Goal: Navigation & Orientation: Find specific page/section

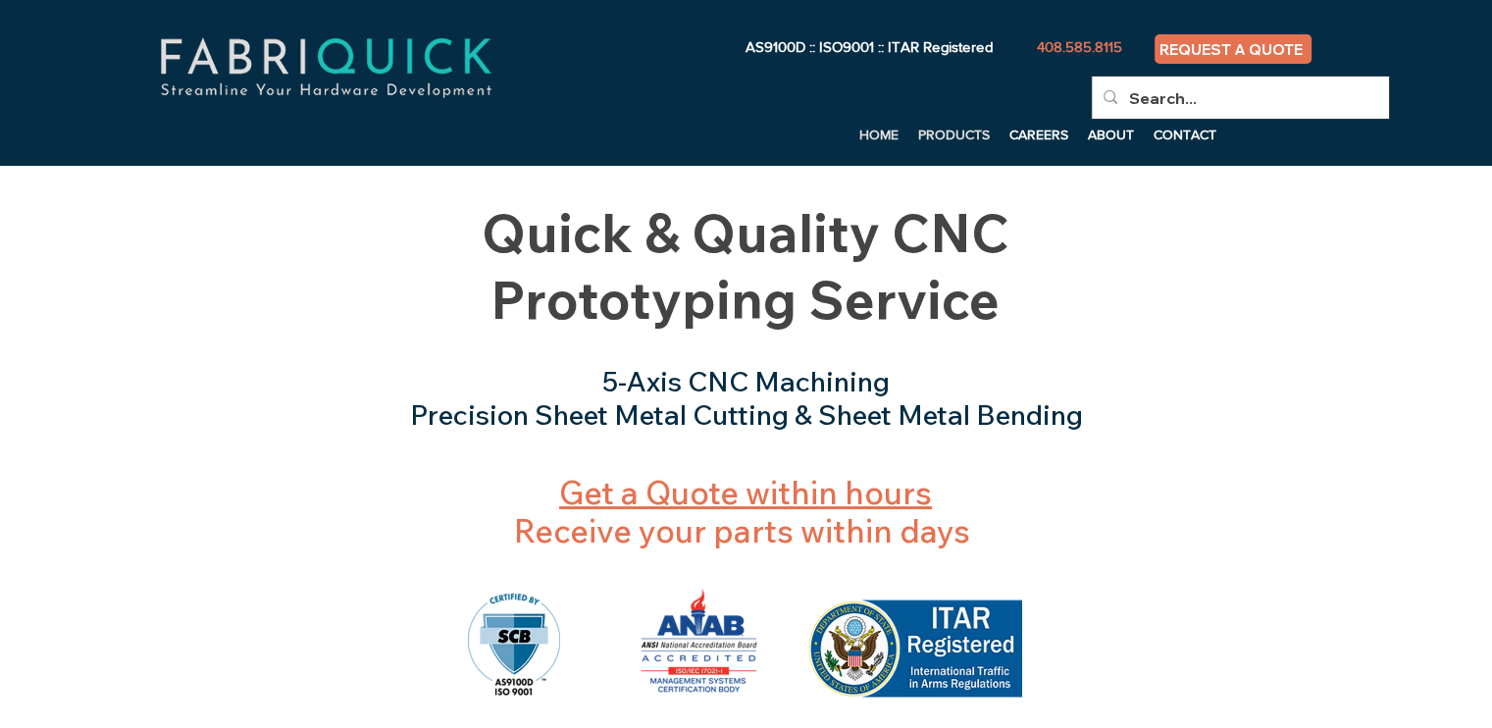
click at [924, 127] on p "PRODUCTS" at bounding box center [954, 134] width 91 height 29
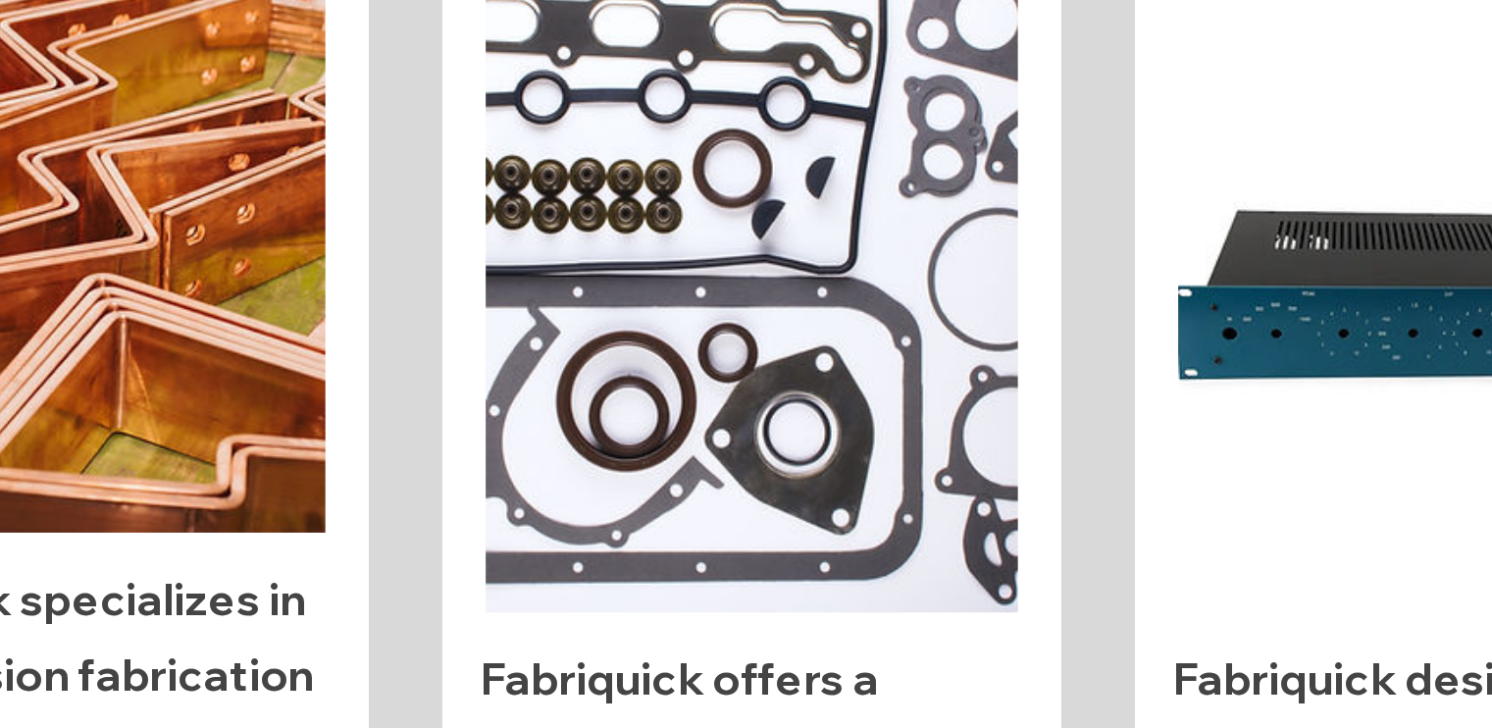
scroll to position [266, 0]
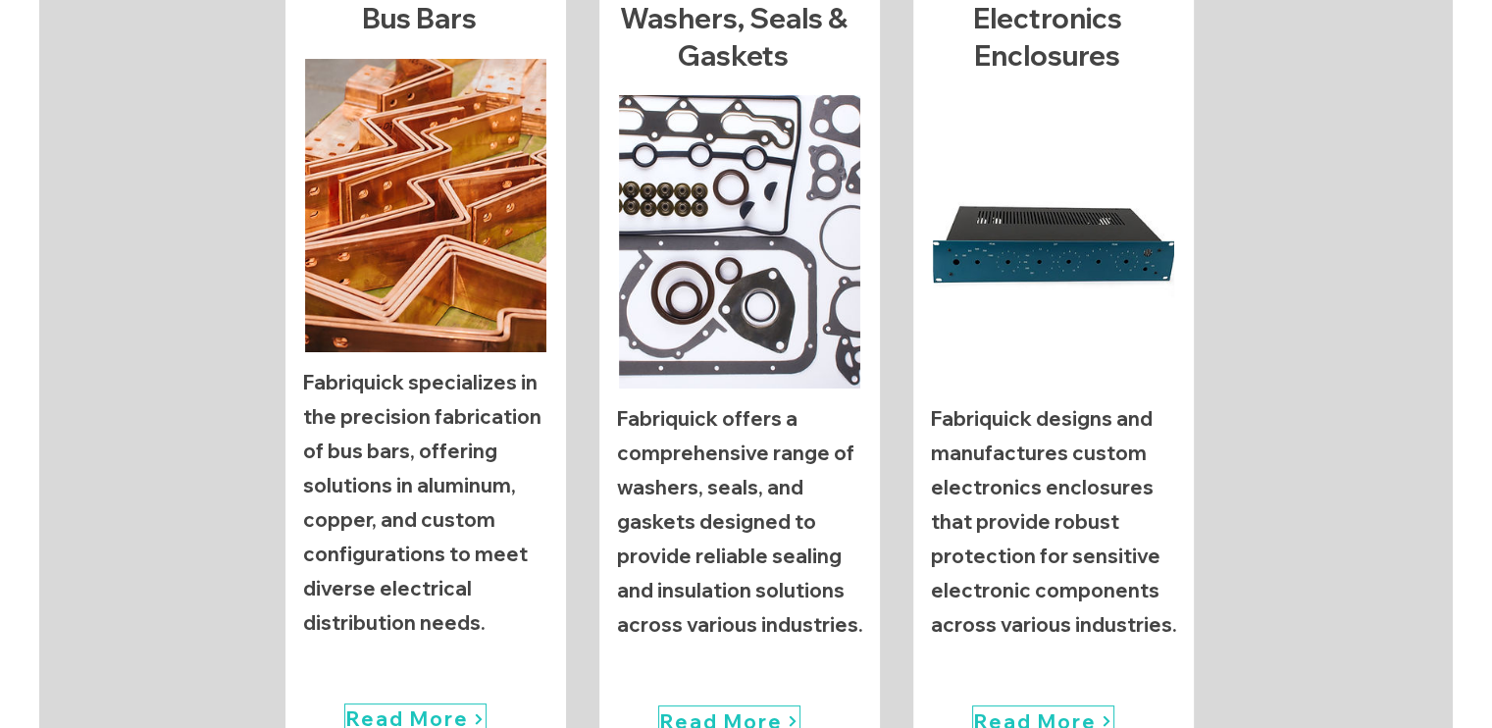
click at [451, 172] on img "main content" at bounding box center [425, 205] width 241 height 293
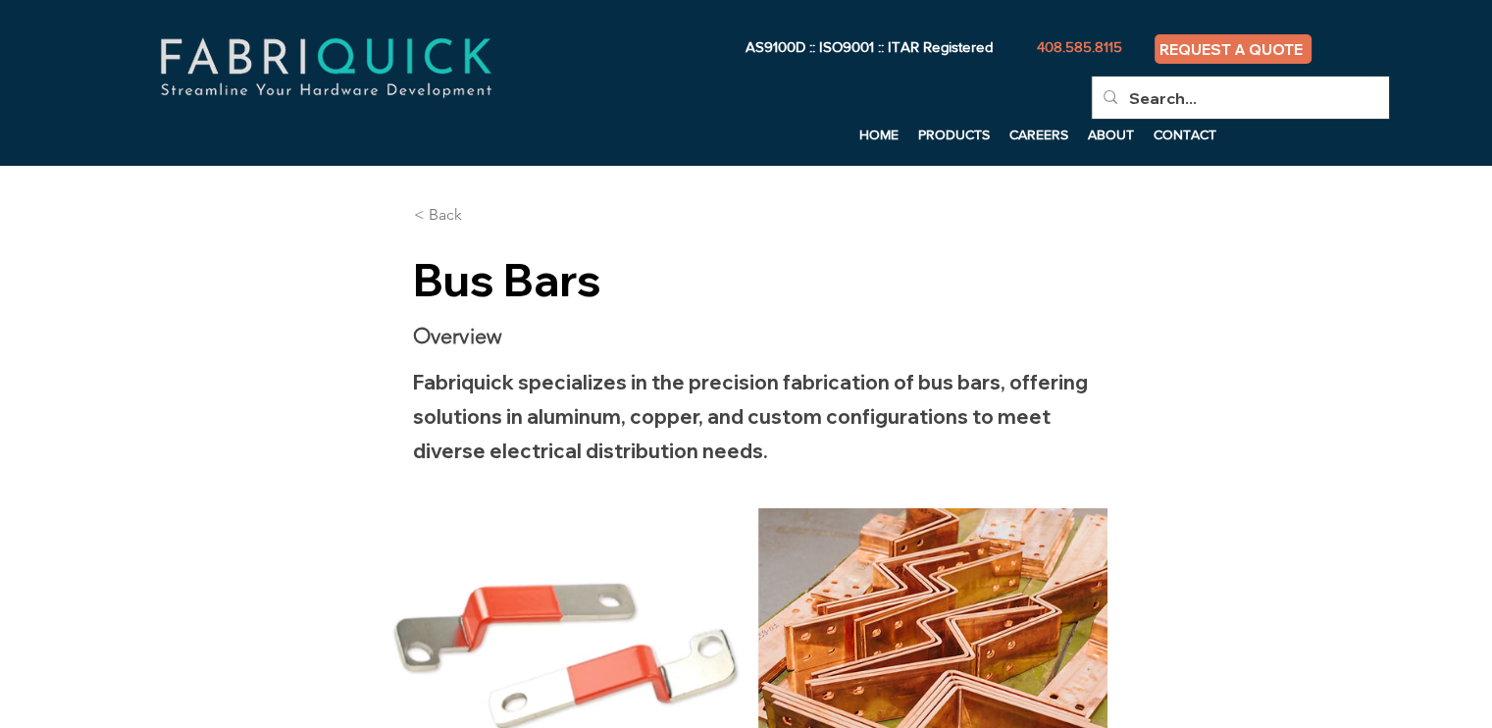
click at [452, 207] on span "< Back" at bounding box center [438, 215] width 48 height 22
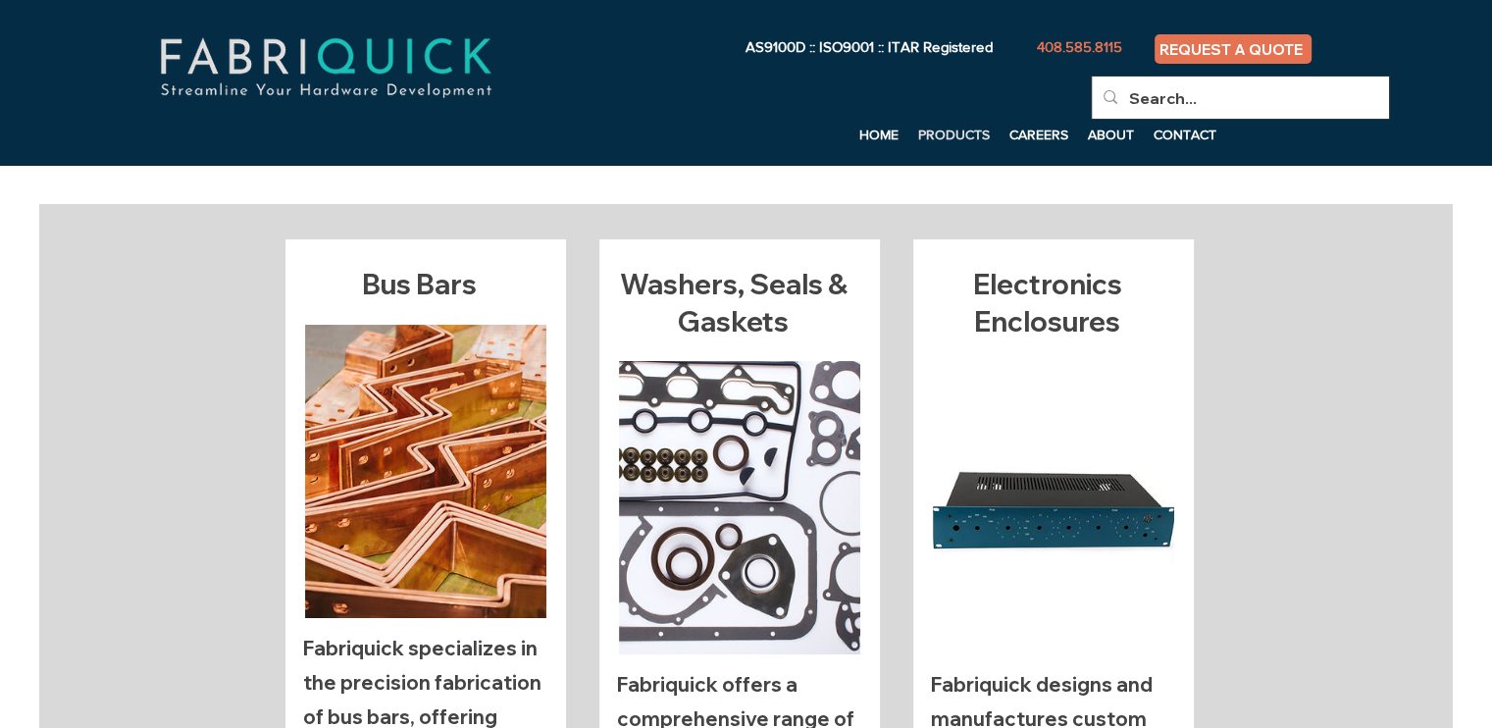
click at [797, 357] on div "main content" at bounding box center [739, 620] width 281 height 763
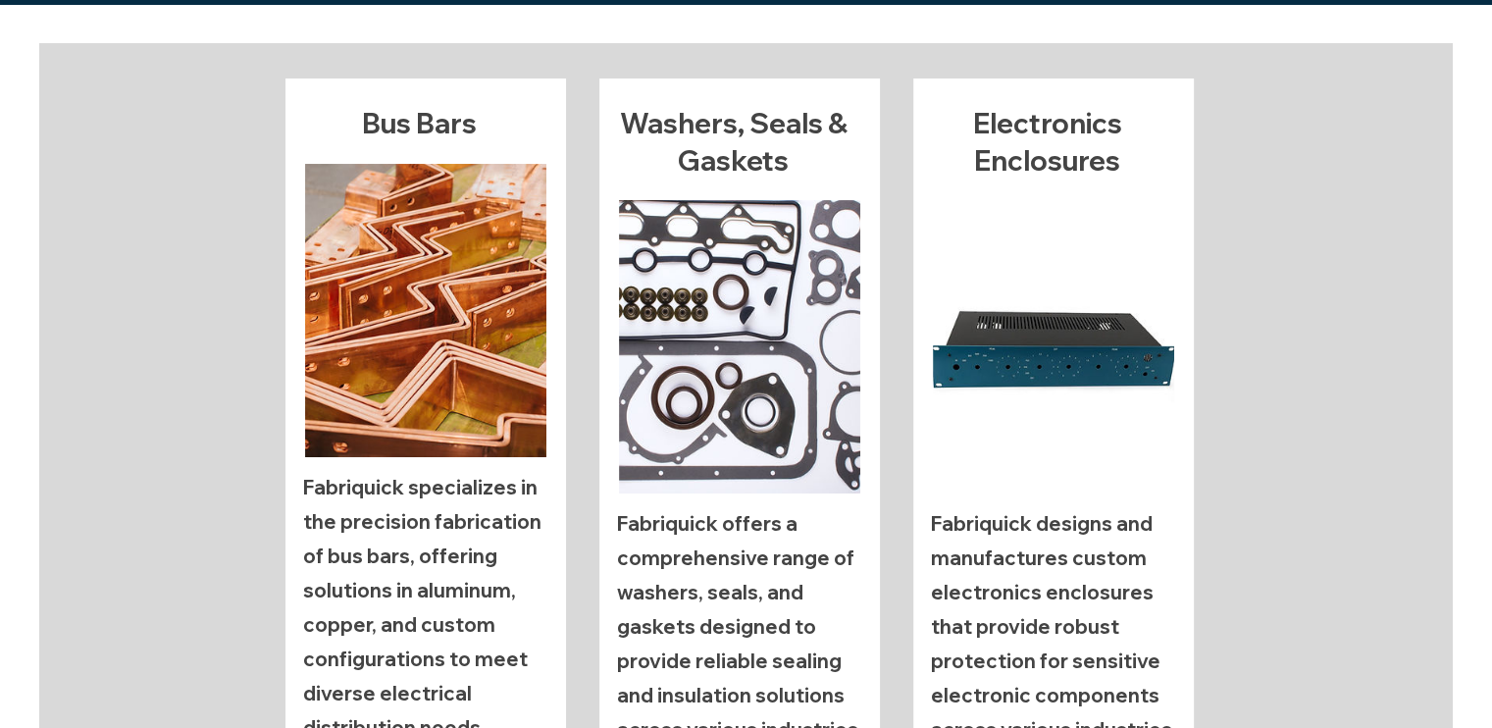
scroll to position [165, 0]
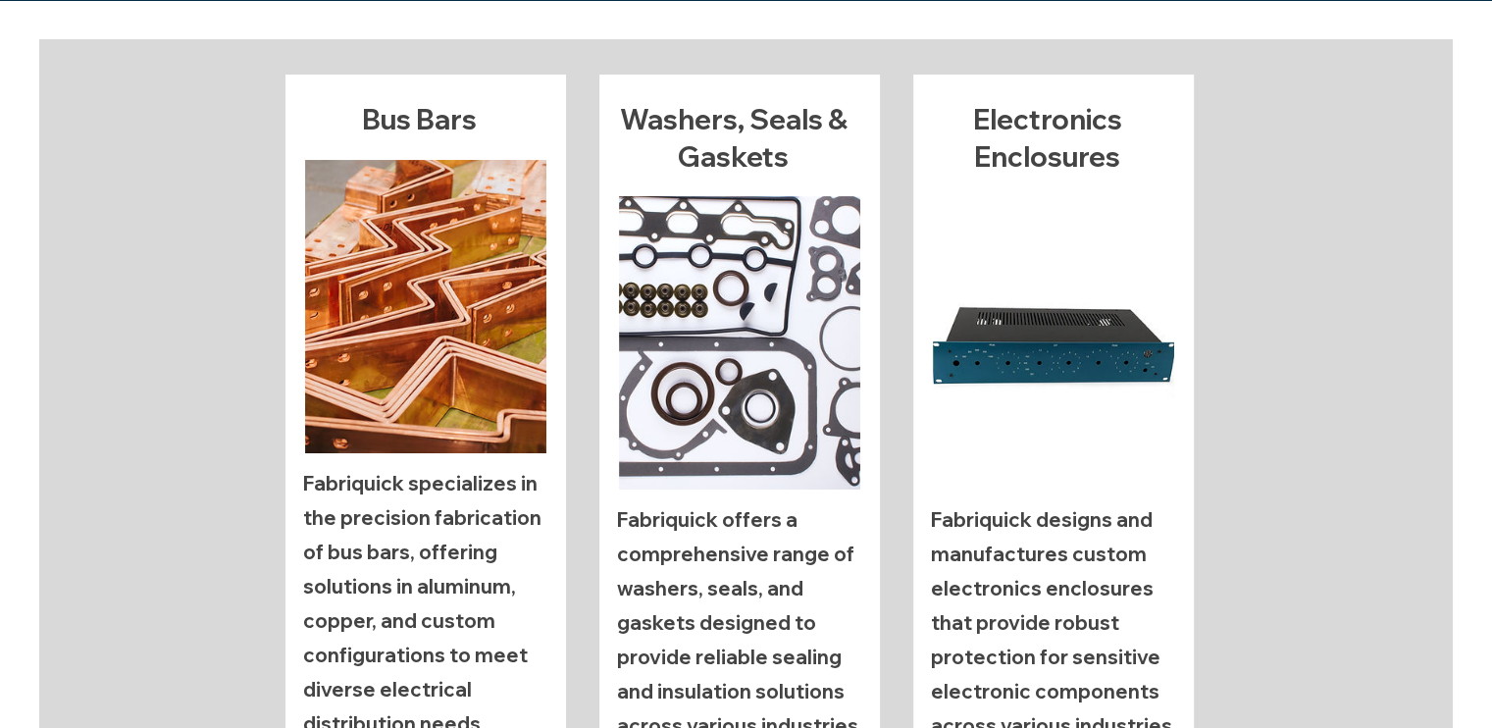
click at [807, 344] on img "main content" at bounding box center [739, 342] width 241 height 293
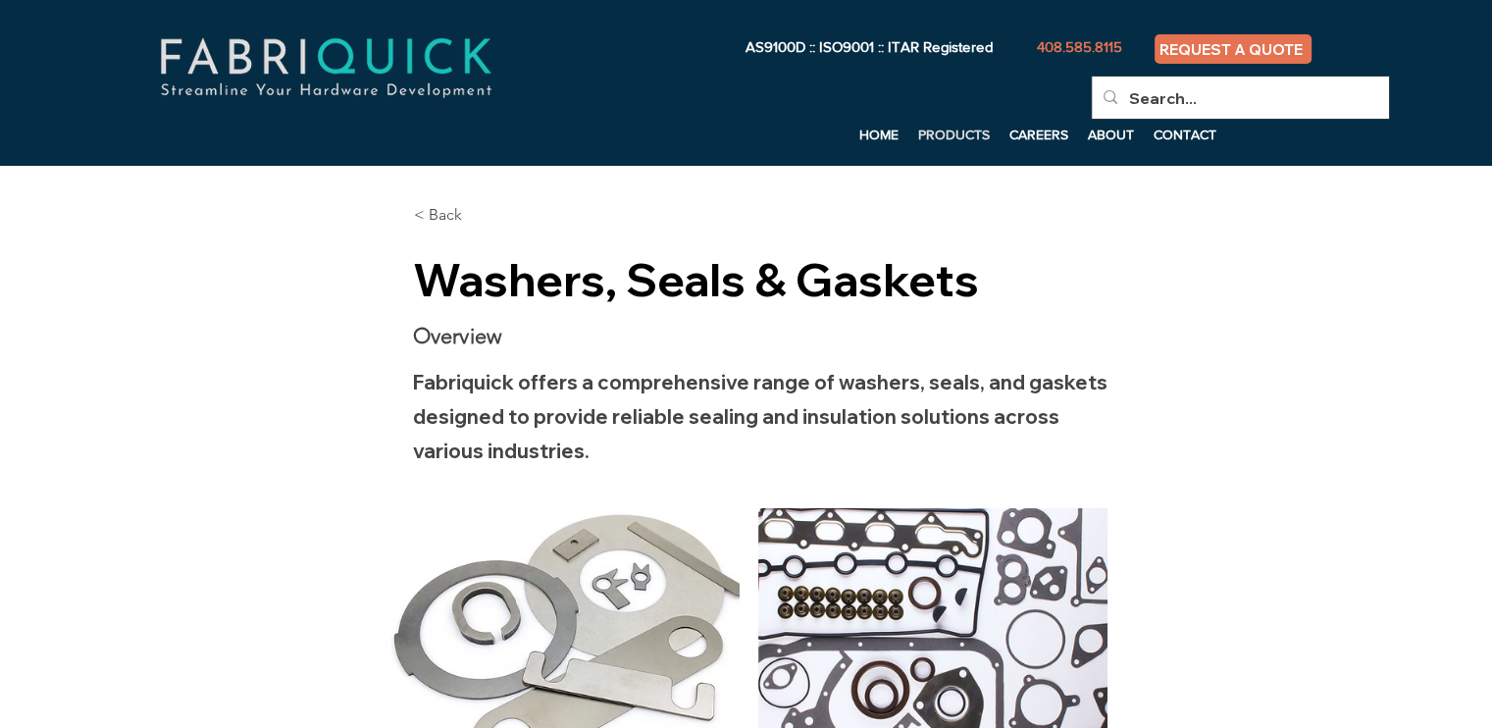
click at [935, 140] on p "PRODUCTS" at bounding box center [954, 134] width 91 height 29
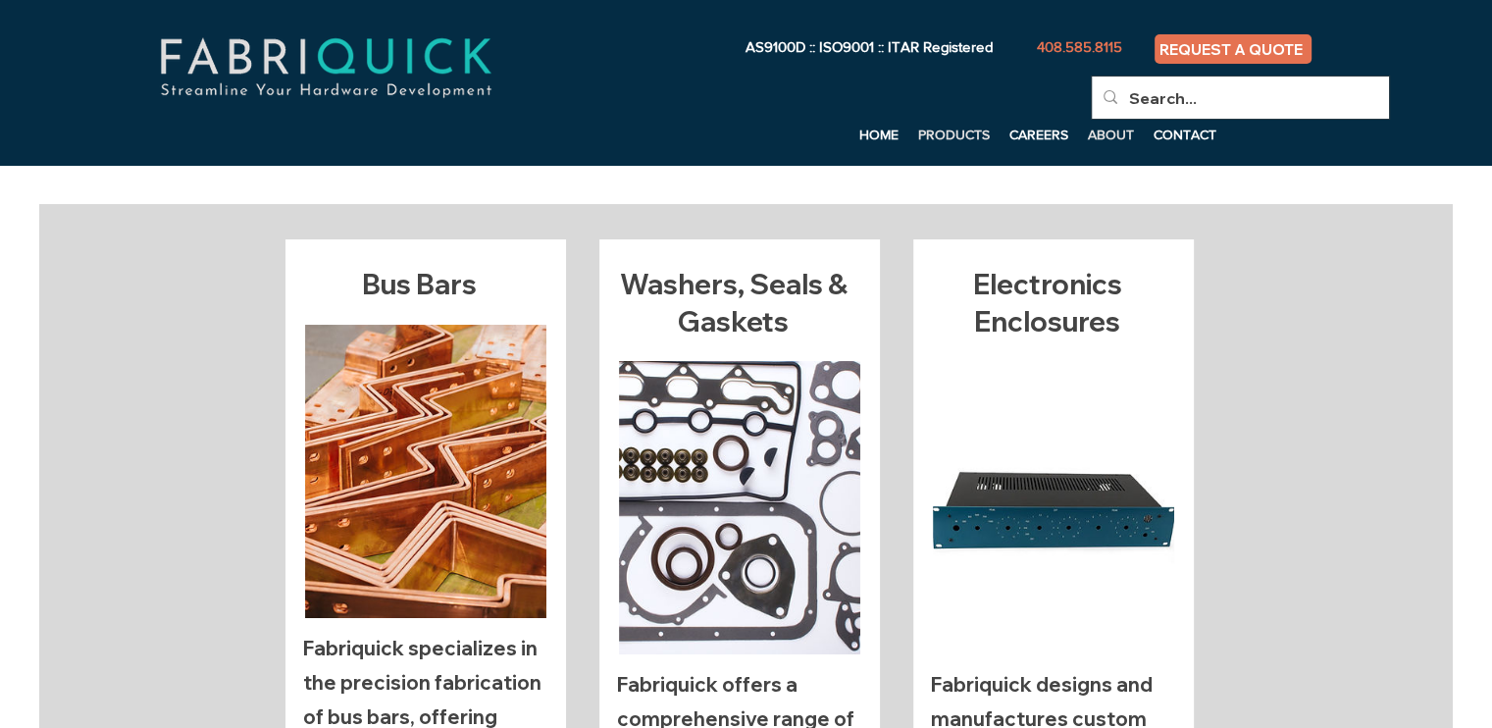
click at [1107, 142] on p "ABOUT" at bounding box center [1111, 134] width 66 height 29
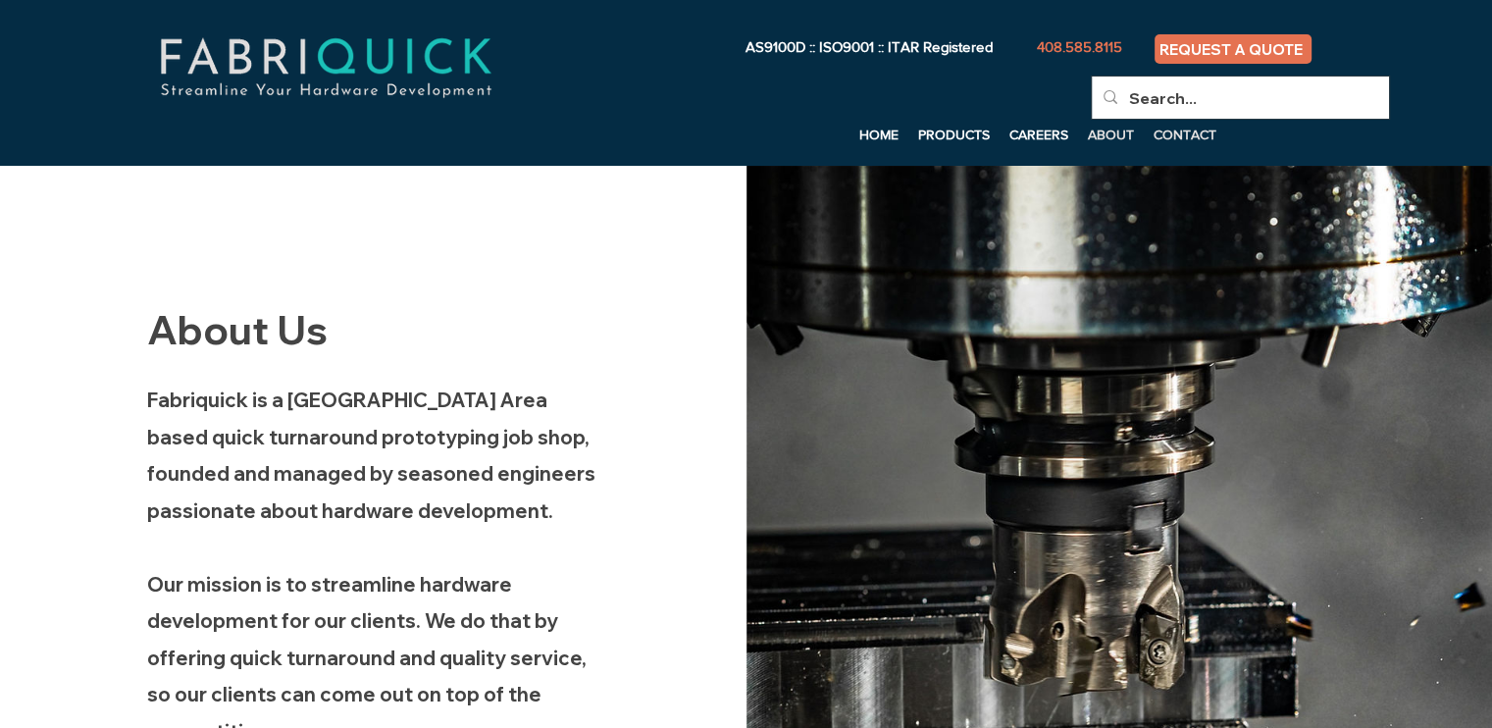
click at [1198, 130] on p "CONTACT" at bounding box center [1185, 134] width 82 height 29
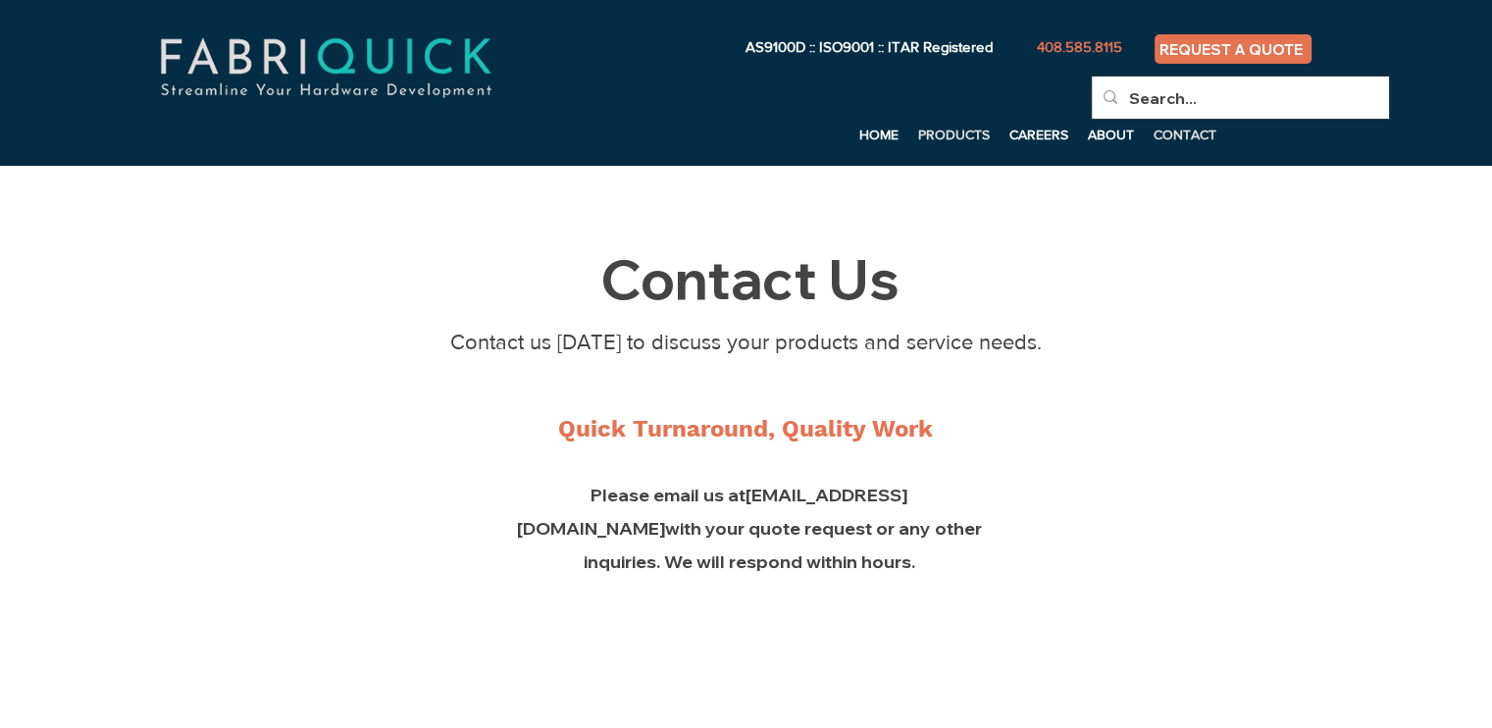
click at [973, 125] on p "PRODUCTS" at bounding box center [954, 134] width 91 height 29
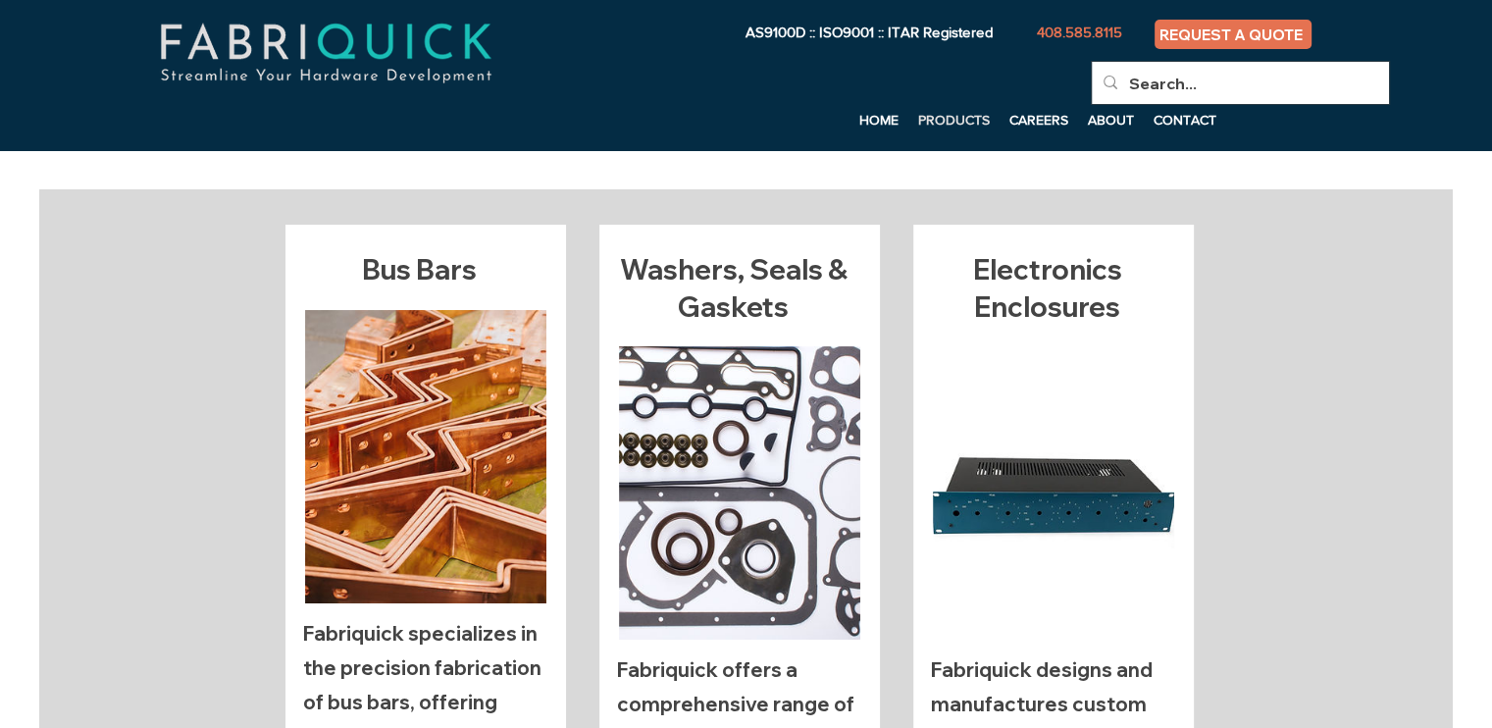
scroll to position [12, 0]
